Goal: Communication & Community: Answer question/provide support

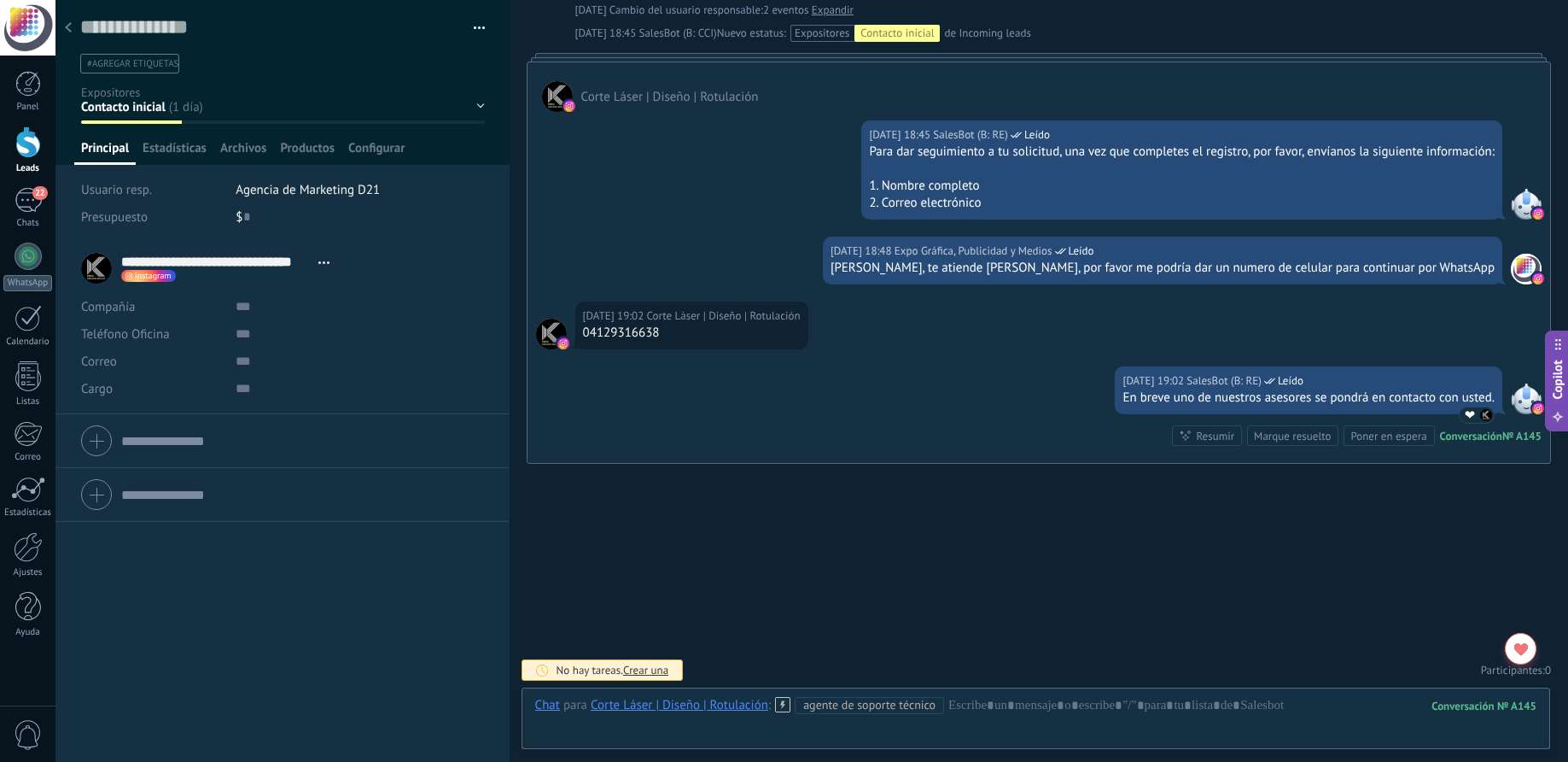
scroll to position [26, 0]
click at [34, 192] on span "22" at bounding box center [40, 193] width 15 height 14
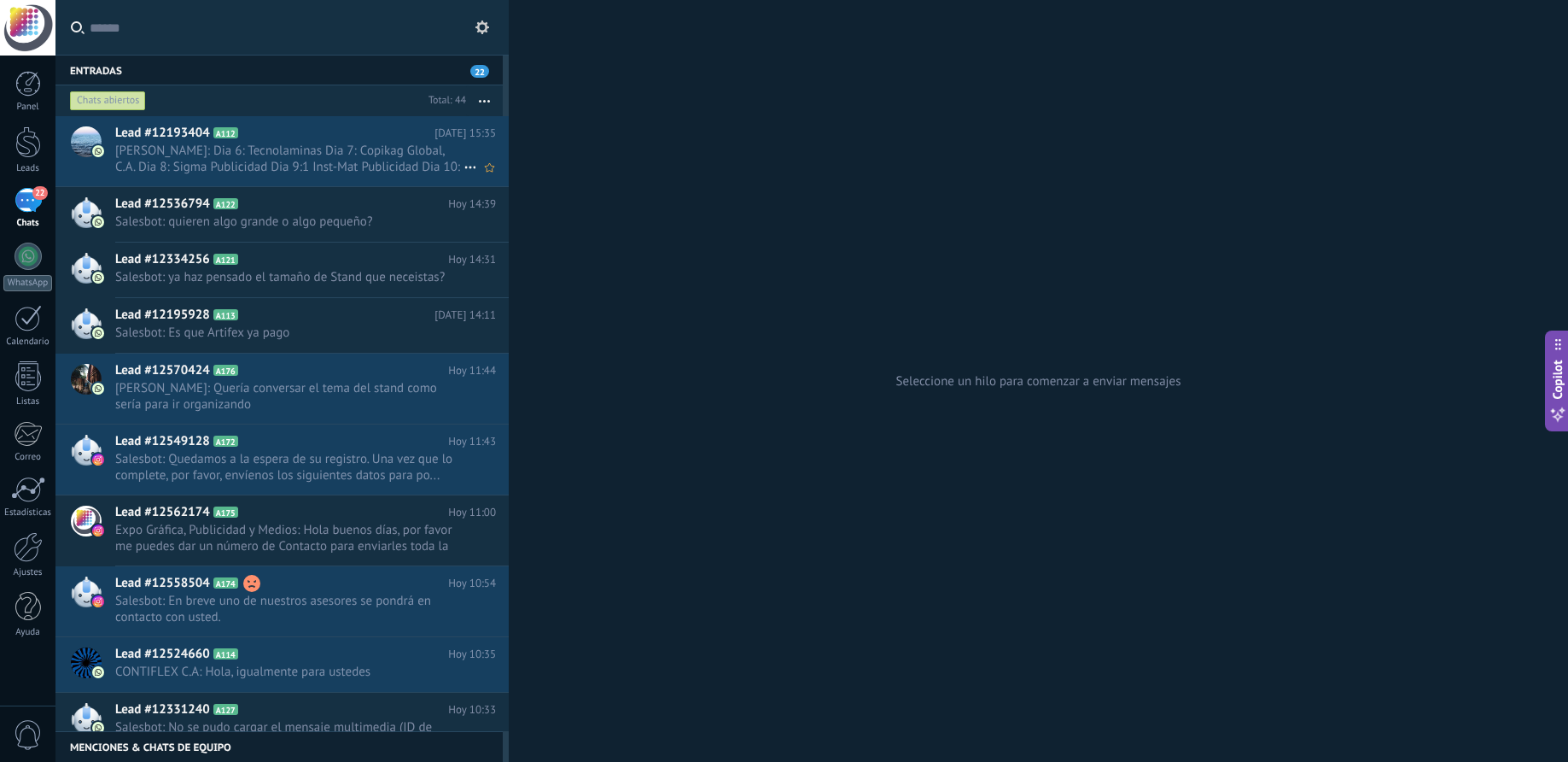
click at [274, 161] on span "[PERSON_NAME]: Dia 6: Tecnolaminas Dia 7: Copikag Global, C.A. Dia 8: Sigma Pub…" at bounding box center [289, 159] width 349 height 33
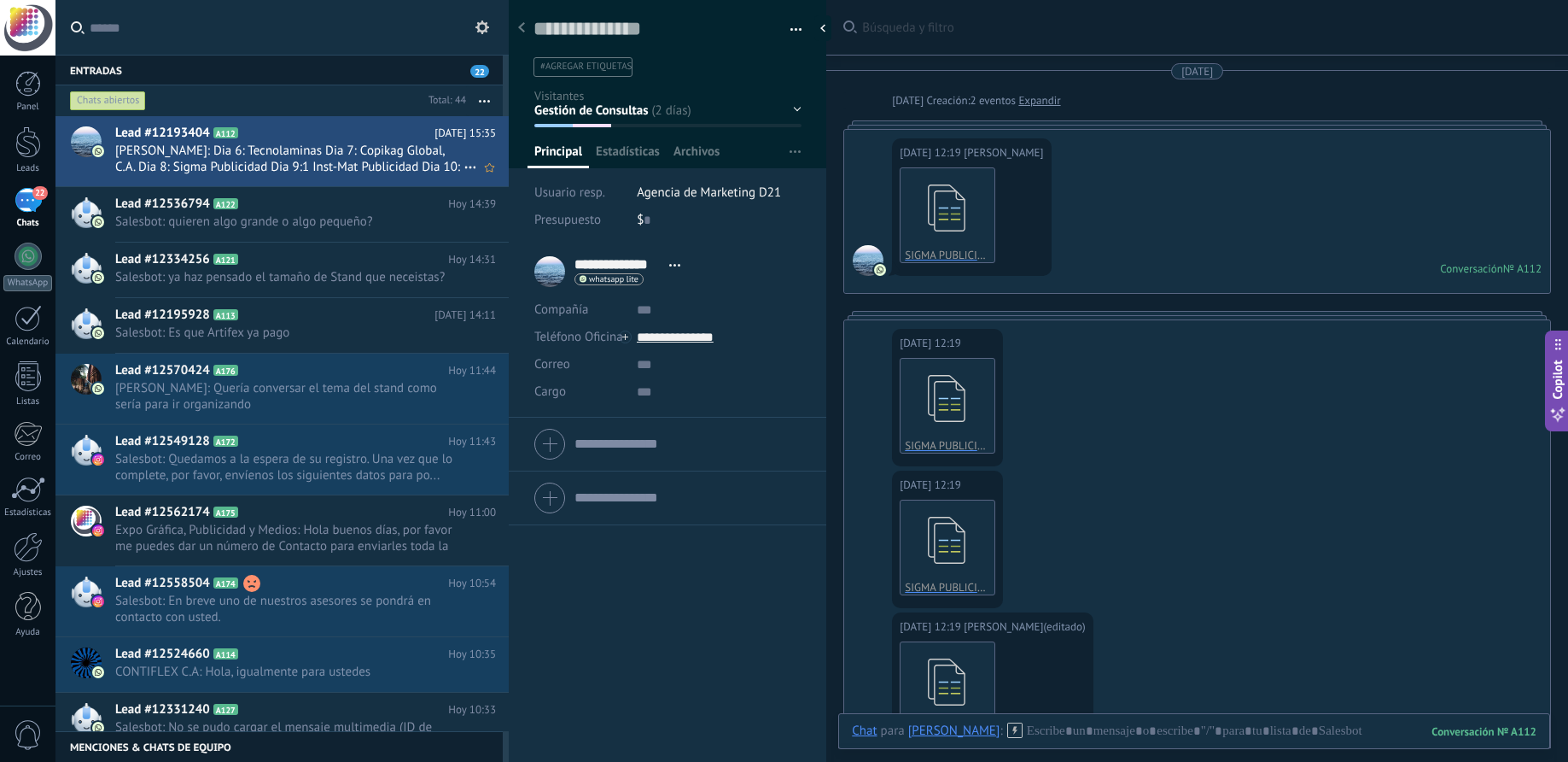
scroll to position [2987, 0]
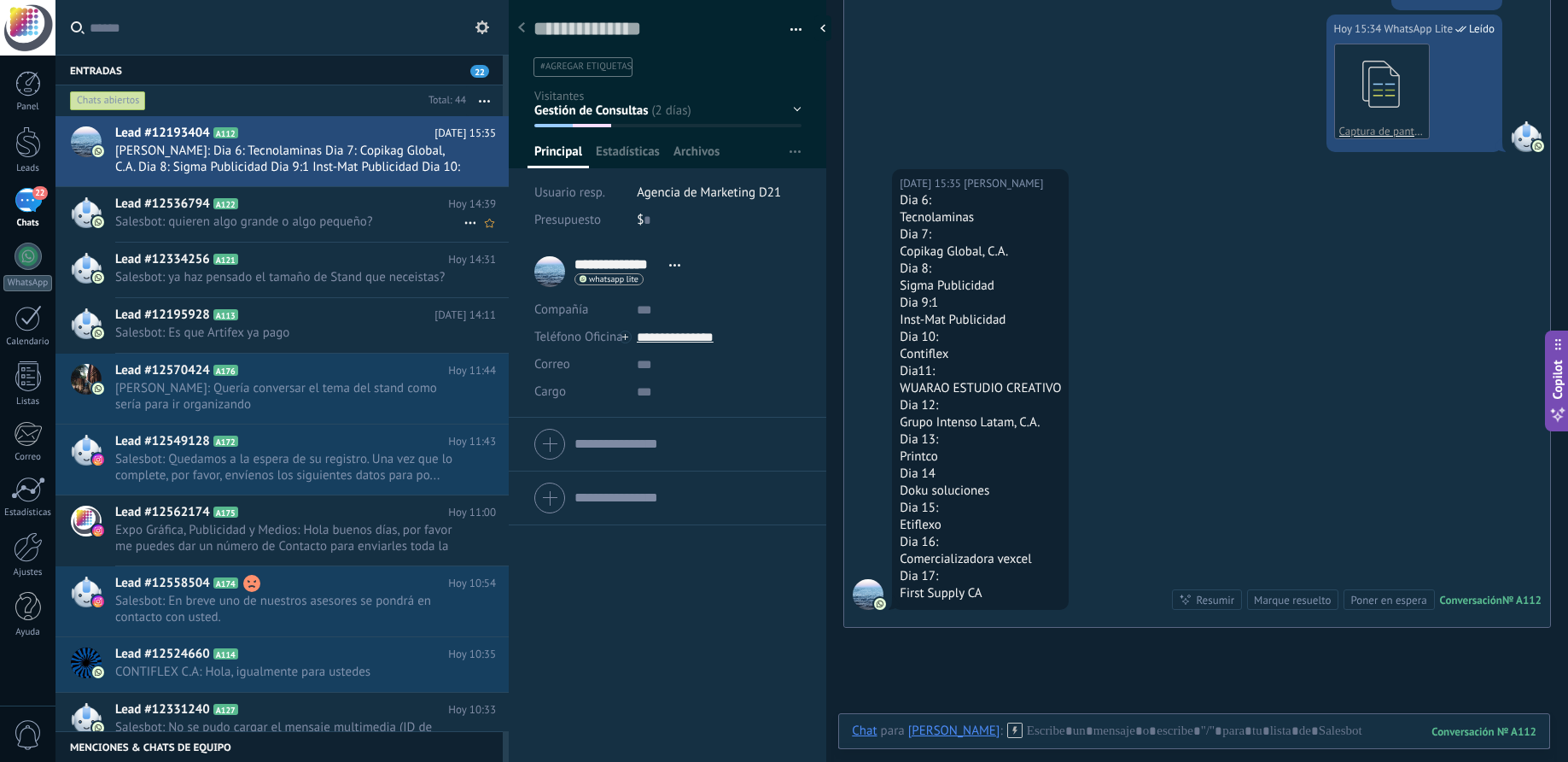
click at [241, 214] on span "Salesbot: quieren algo grande o algo pequeño?" at bounding box center [289, 222] width 349 height 16
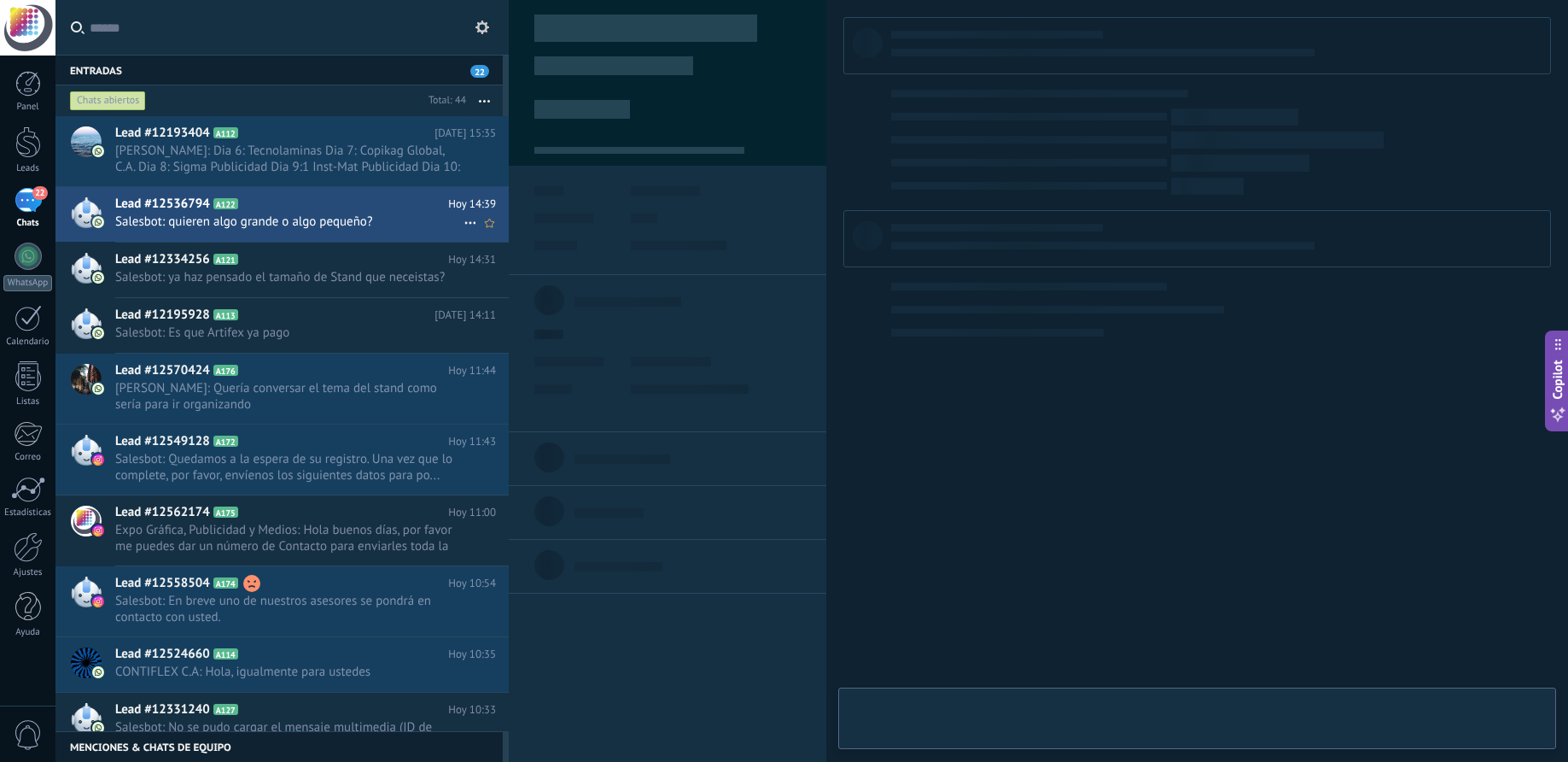
type textarea "**********"
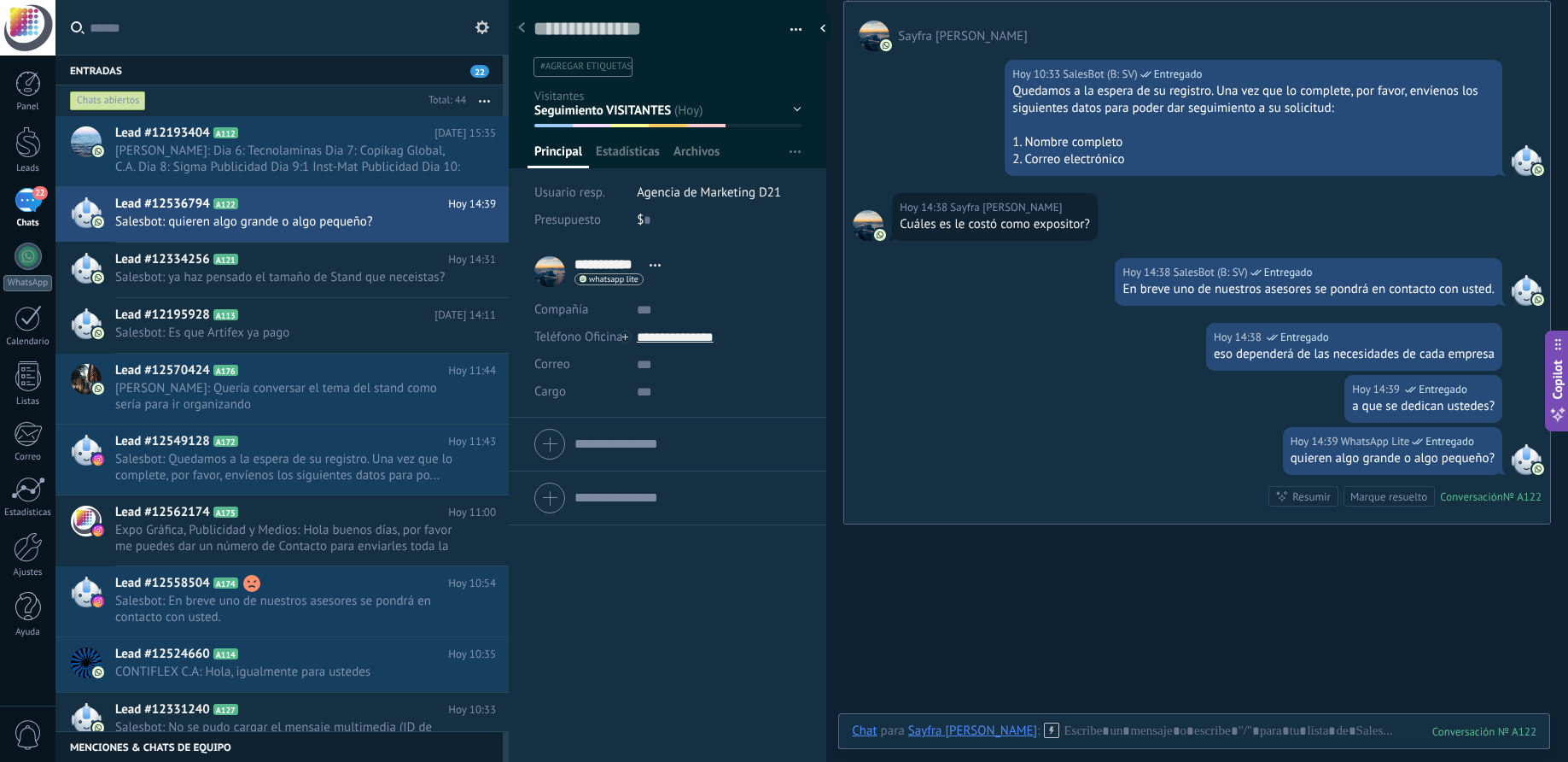
scroll to position [647, 0]
